Goal: Use online tool/utility: Utilize a website feature to perform a specific function

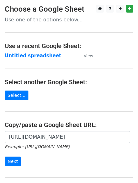
scroll to position [0, 144]
drag, startPoint x: 0, startPoint y: 0, endPoint x: 75, endPoint y: 132, distance: 151.7
click at [75, 132] on input "[URL][DOMAIN_NAME]" at bounding box center [67, 137] width 125 height 12
type input "[URL][DOMAIN_NAME]"
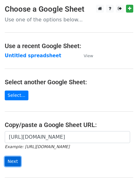
click at [11, 160] on input "Next" at bounding box center [13, 162] width 16 height 10
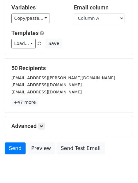
scroll to position [38, 0]
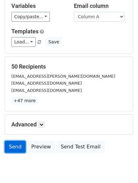
click at [7, 146] on link "Send" at bounding box center [15, 147] width 21 height 12
